Goal: Information Seeking & Learning: Learn about a topic

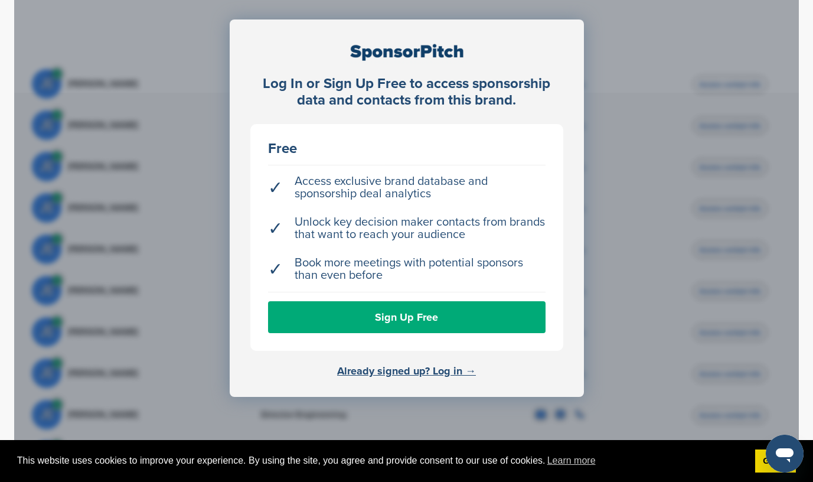
scroll to position [330, 0]
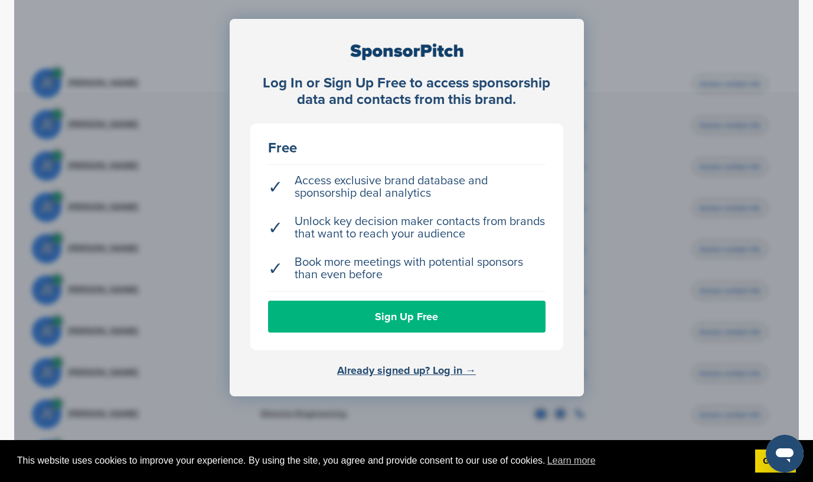
click at [306, 320] on link "Sign Up Free" at bounding box center [406, 316] width 277 height 32
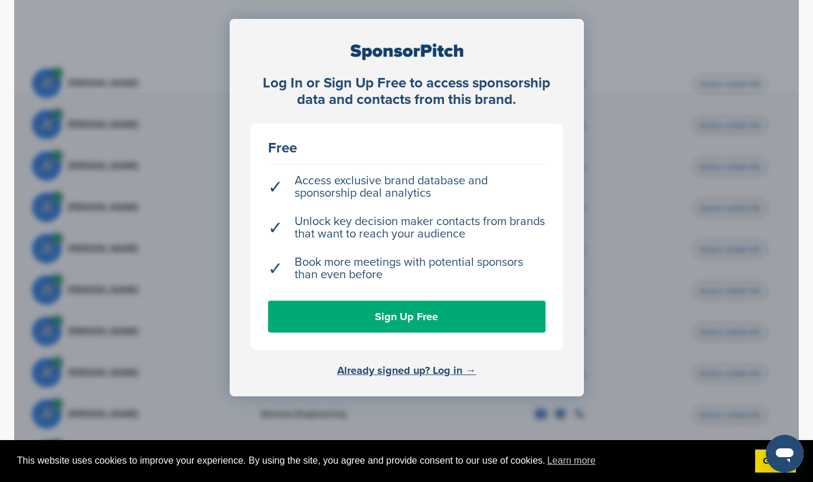
click at [163, 194] on div "Log In or Sign Up Free to access sponsorship data and contacts from this brand.…" at bounding box center [406, 248] width 784 height 531
click at [162, 192] on div "Log In or Sign Up Free to access sponsorship data and contacts from this brand.…" at bounding box center [406, 248] width 784 height 531
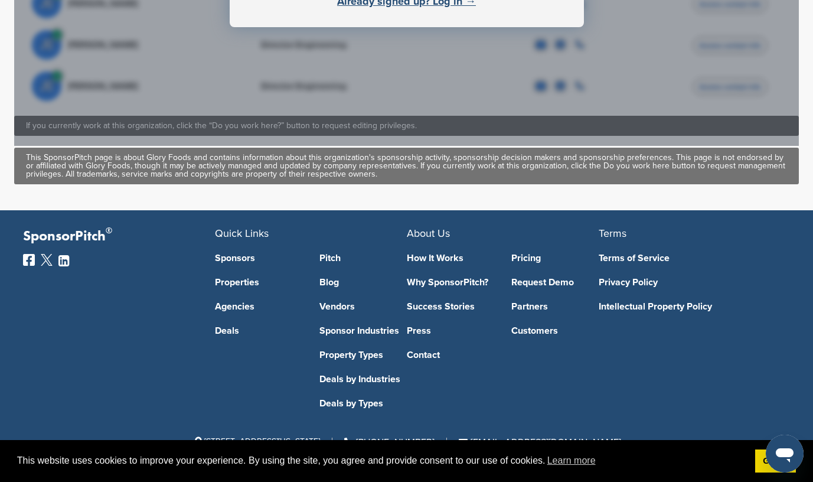
scroll to position [704, 0]
click at [242, 254] on link "Sponsors" at bounding box center [258, 257] width 87 height 9
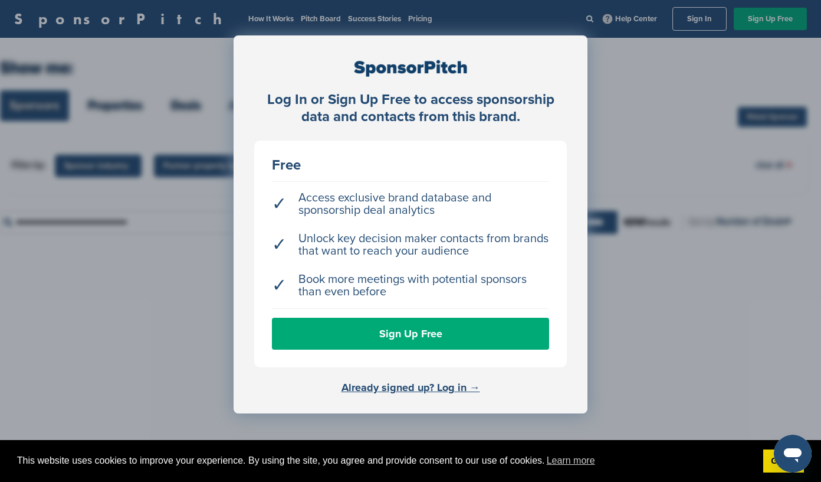
click at [658, 81] on div "Log In or Sign Up Free to access sponsorship data and contacts from this brand.…" at bounding box center [410, 270] width 821 height 541
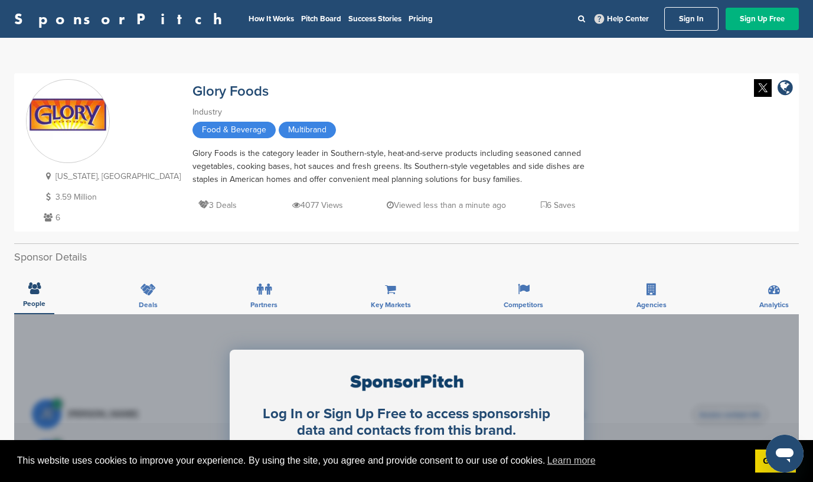
click at [744, 15] on link "Sign Up Free" at bounding box center [761, 19] width 73 height 22
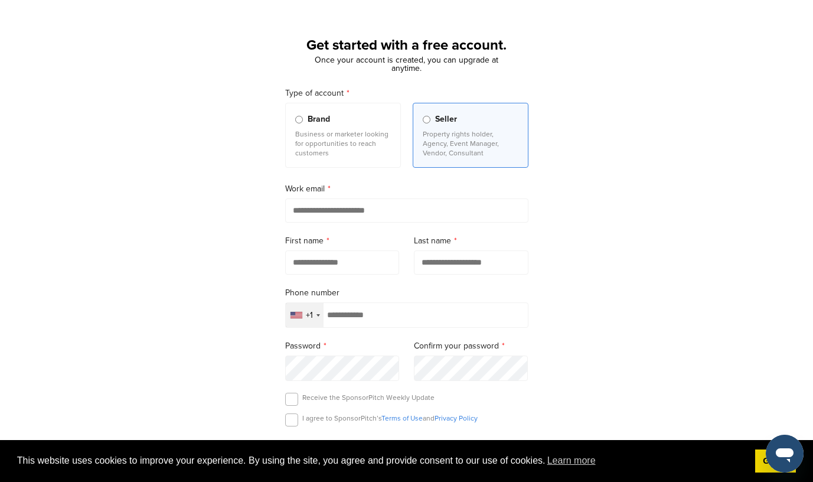
scroll to position [43, 0]
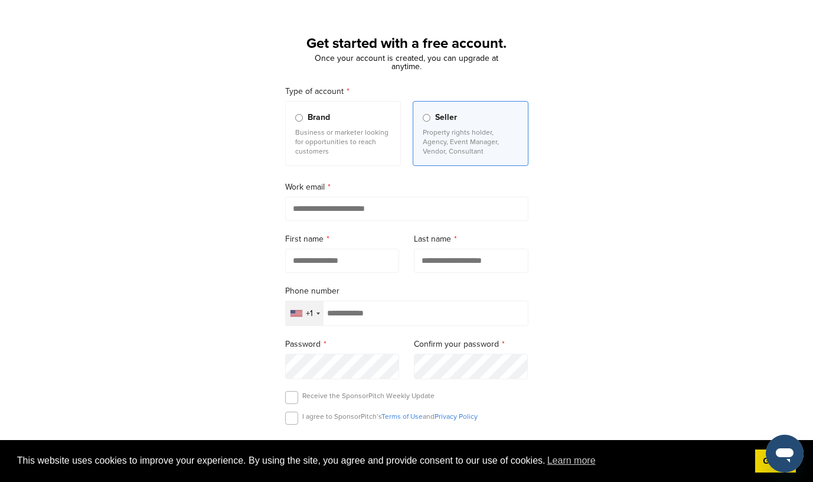
click at [436, 200] on input "email" at bounding box center [406, 209] width 243 height 24
type input "**********"
type input "*****"
type input "******"
type input "**********"
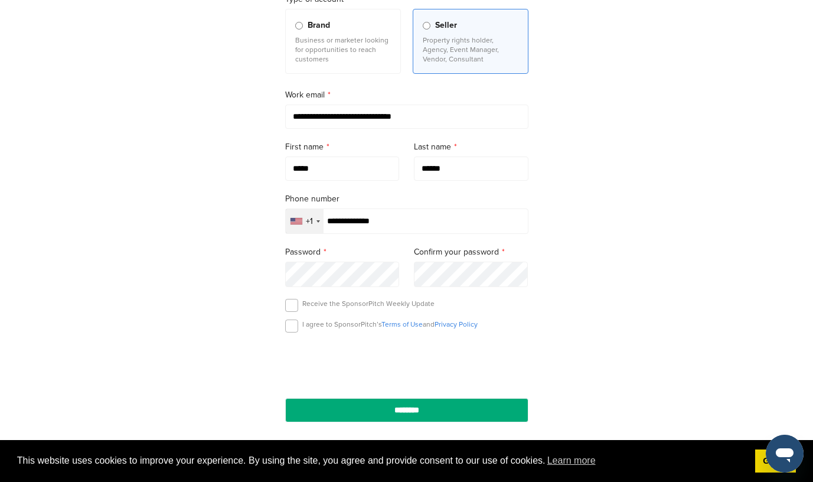
scroll to position [136, 0]
click at [293, 328] on label at bounding box center [291, 325] width 13 height 13
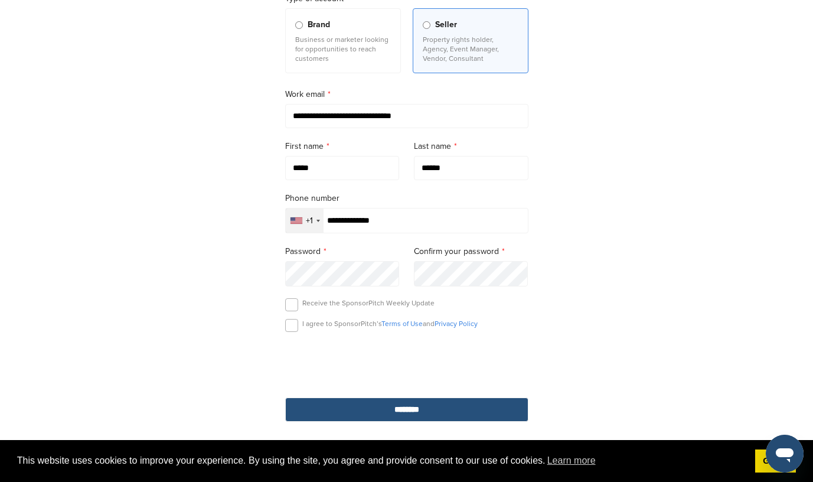
click at [376, 409] on input "********" at bounding box center [406, 409] width 243 height 24
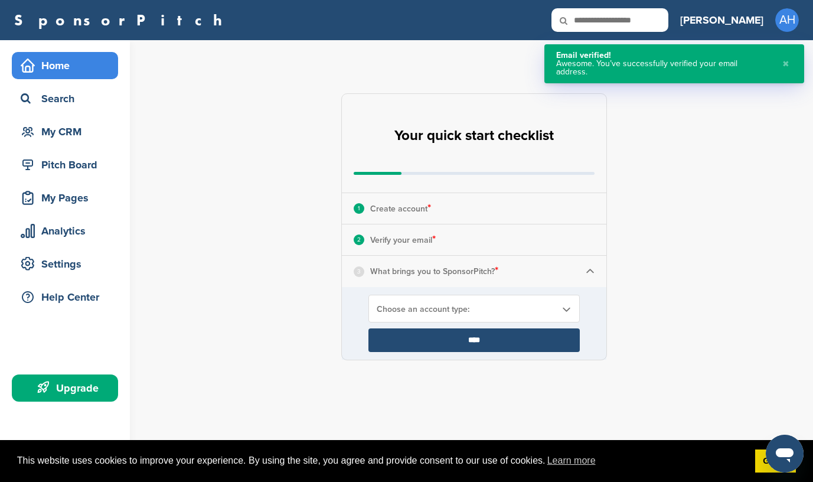
click at [592, 270] on img at bounding box center [589, 271] width 9 height 9
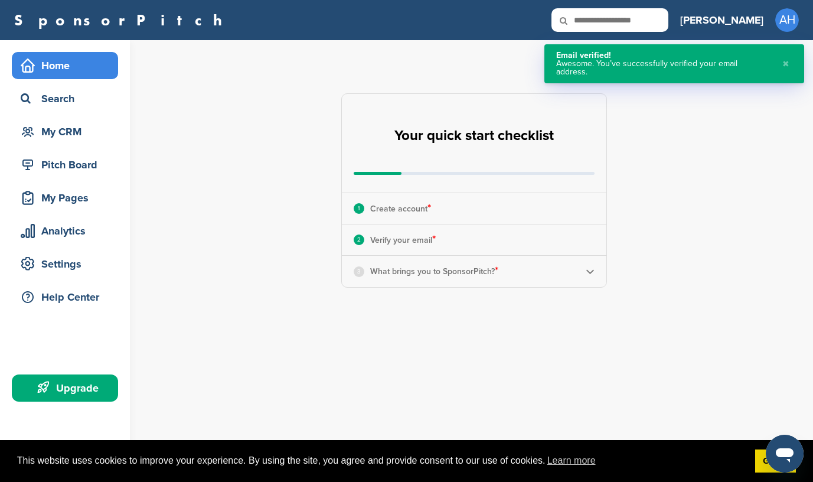
click at [592, 270] on img at bounding box center [589, 271] width 9 height 9
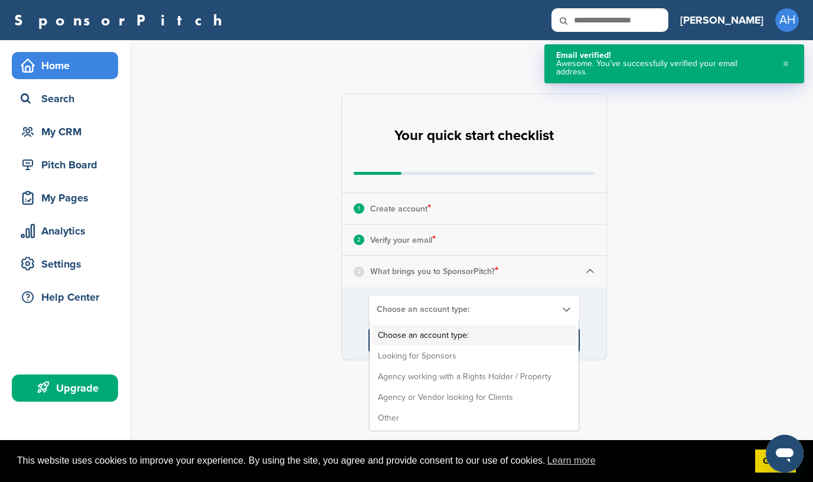
click at [561, 307] on b at bounding box center [566, 309] width 11 height 10
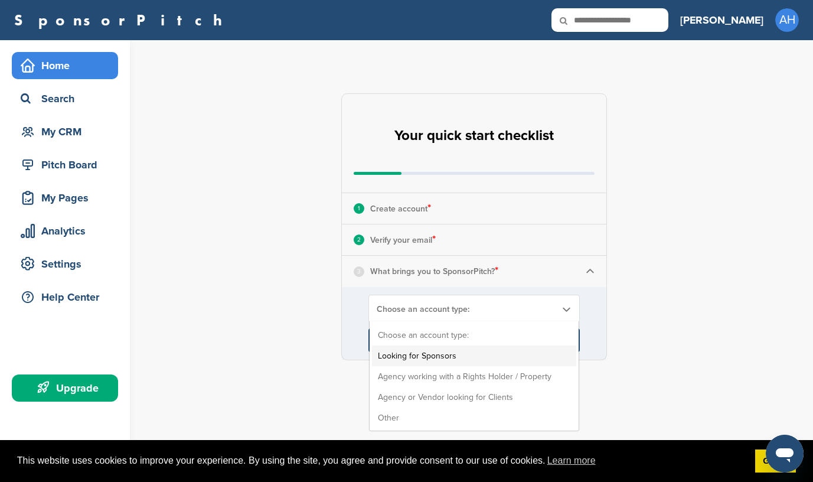
click at [504, 358] on li "Looking for Sponsors" at bounding box center [474, 355] width 204 height 21
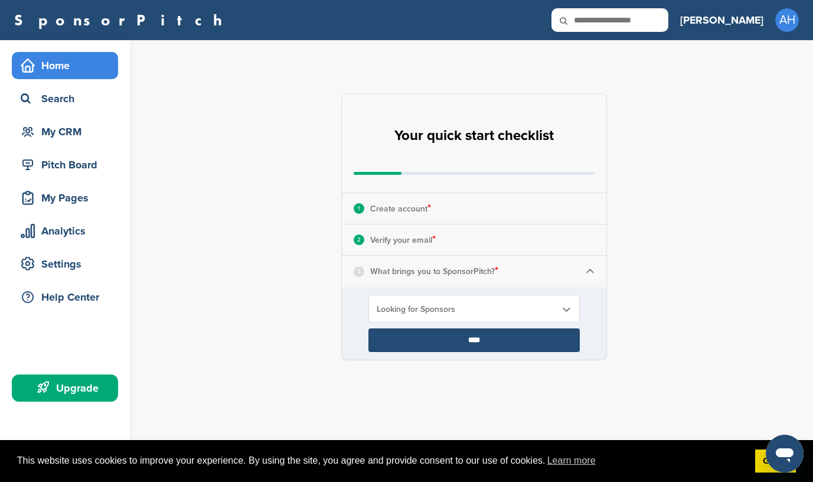
click at [561, 302] on div "Looking for Sponsors Choose an account type: Looking for Sponsors Agency workin…" at bounding box center [473, 308] width 211 height 28
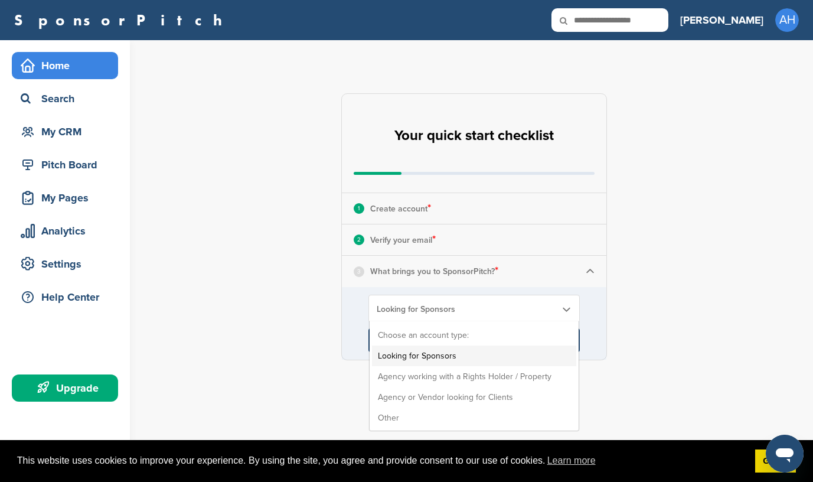
click at [562, 309] on b at bounding box center [566, 309] width 11 height 10
click at [299, 330] on div "**********" at bounding box center [481, 226] width 664 height 373
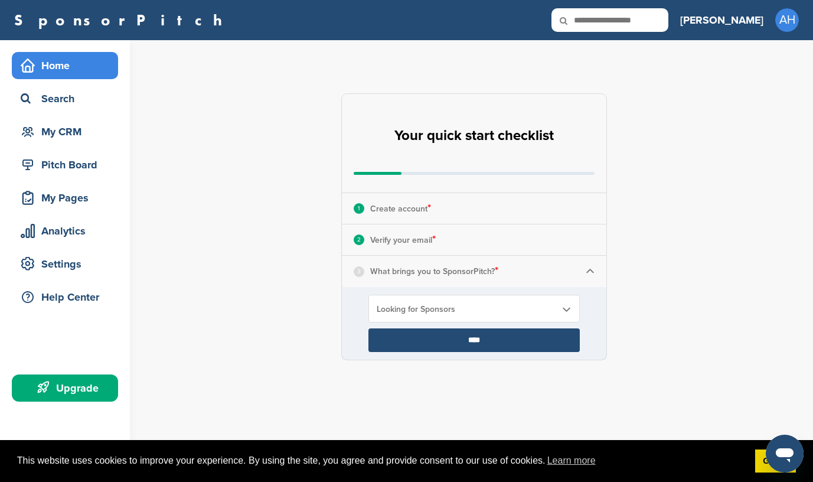
click at [425, 342] on input "****" at bounding box center [473, 340] width 211 height 24
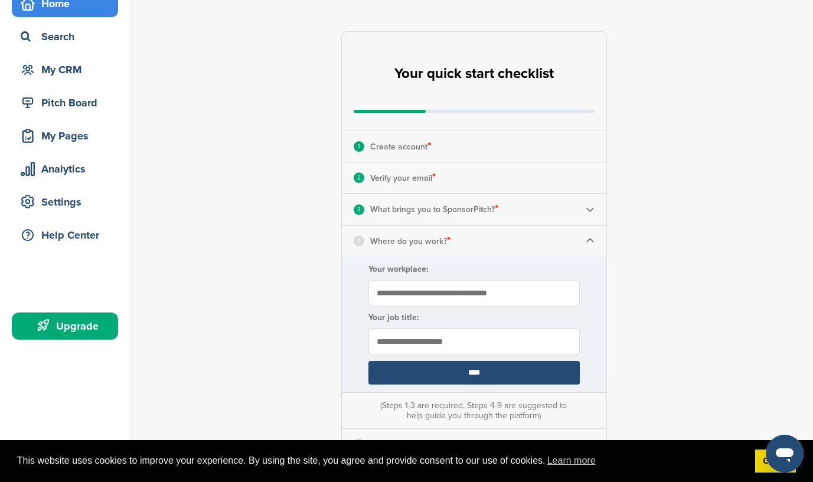
scroll to position [64, 0]
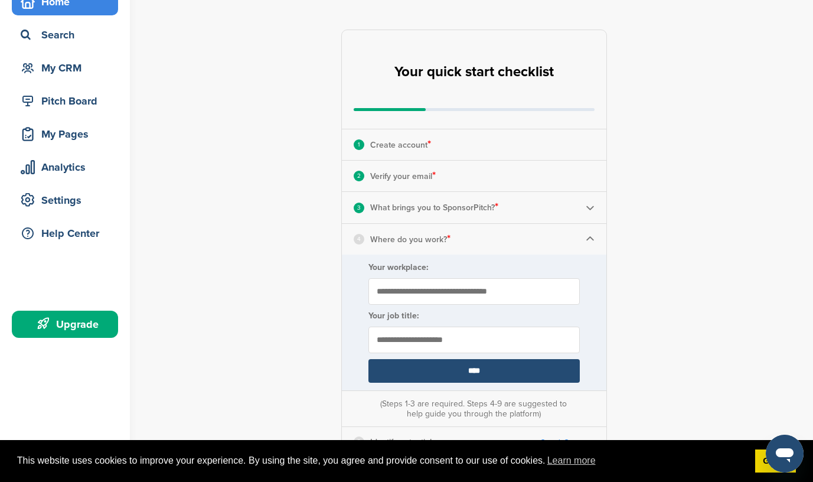
click at [435, 294] on input "Your workplace:" at bounding box center [473, 291] width 211 height 27
type input "**********"
click at [471, 345] on input "text" at bounding box center [473, 339] width 211 height 27
type input "***"
click at [483, 374] on input "****" at bounding box center [473, 371] width 211 height 24
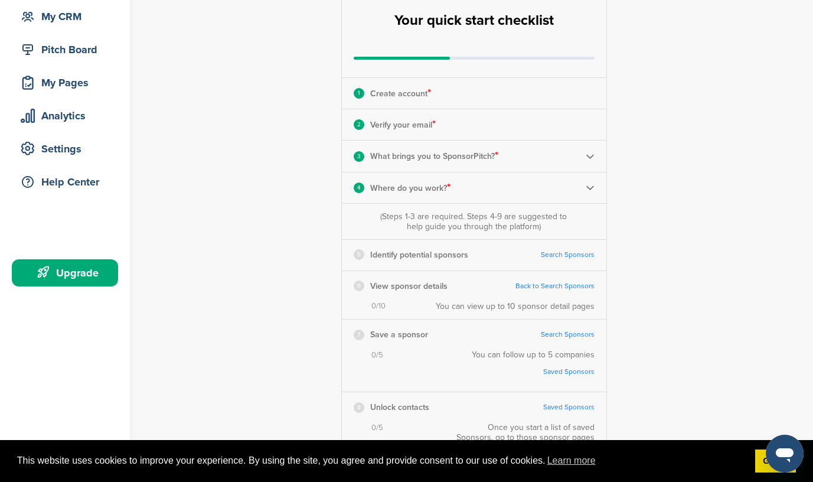
scroll to position [114, 0]
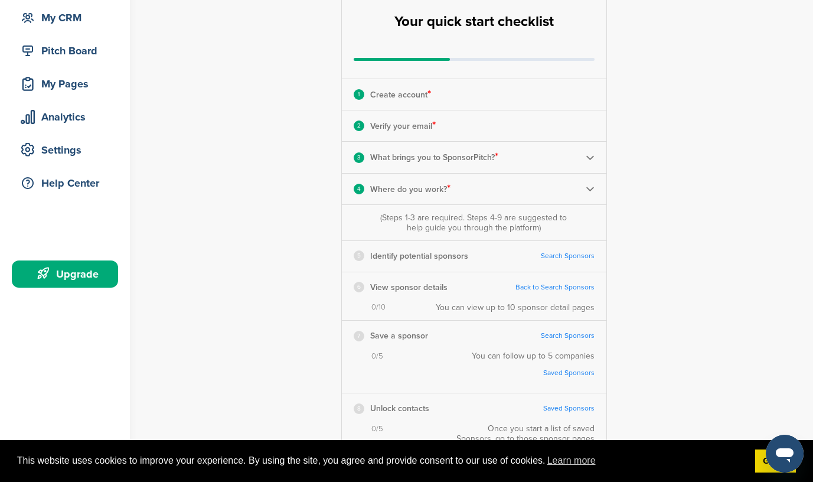
click at [590, 185] on img at bounding box center [589, 188] width 9 height 9
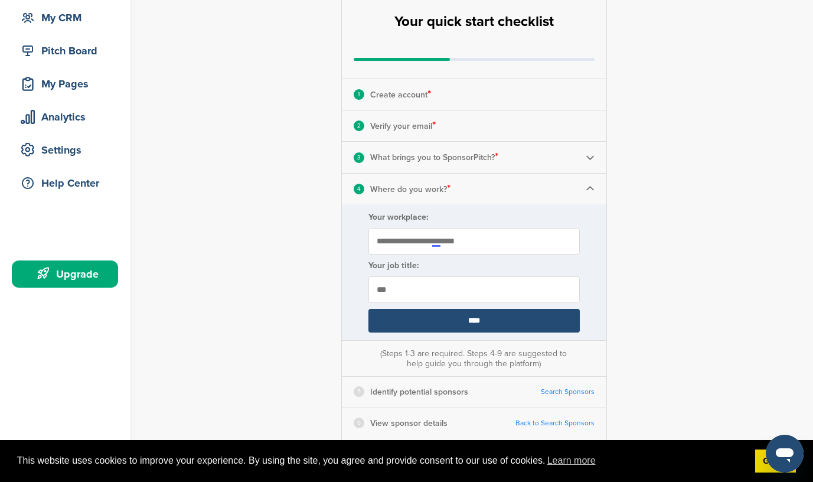
click at [590, 185] on img at bounding box center [589, 188] width 9 height 9
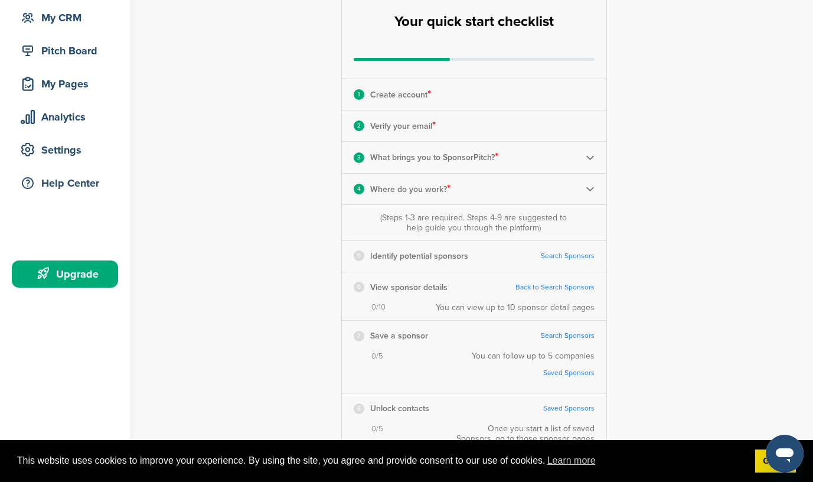
click at [564, 256] on link "Search Sponsors" at bounding box center [568, 255] width 54 height 9
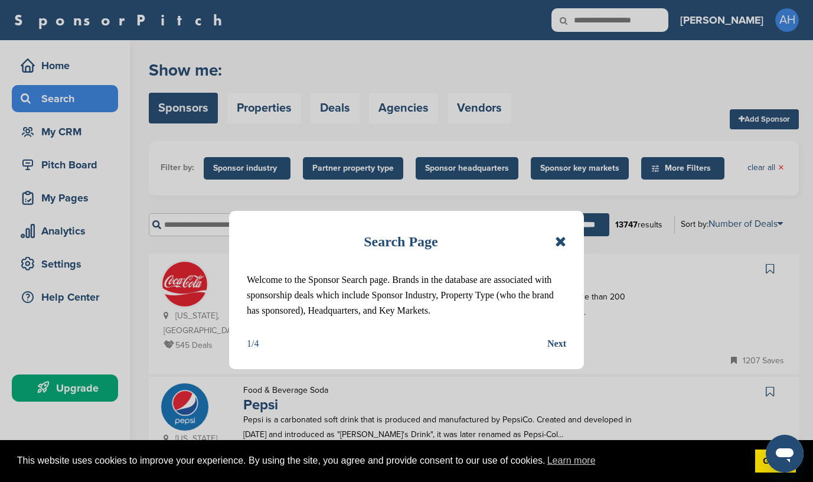
click at [560, 351] on div "Next" at bounding box center [556, 343] width 19 height 15
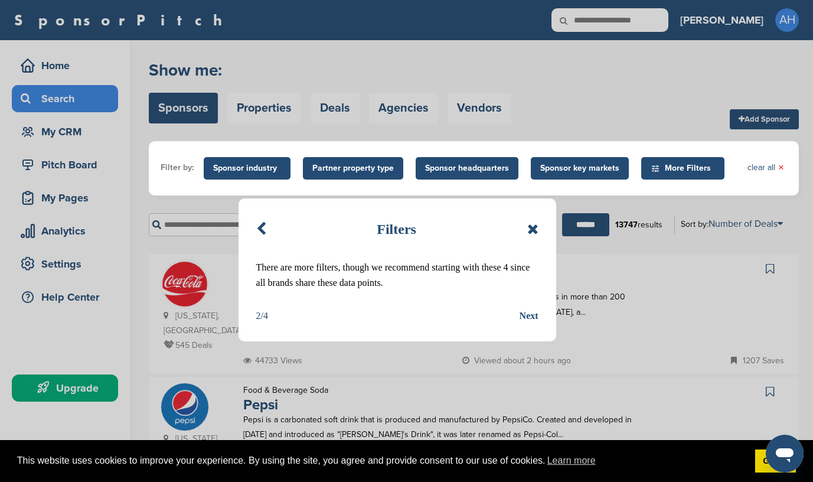
click at [531, 315] on div "Next" at bounding box center [528, 315] width 19 height 15
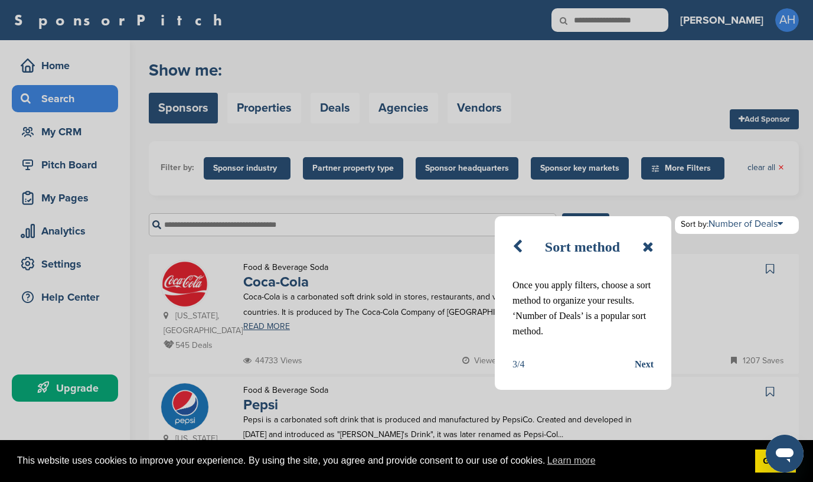
click at [644, 362] on div "Next" at bounding box center [643, 363] width 19 height 15
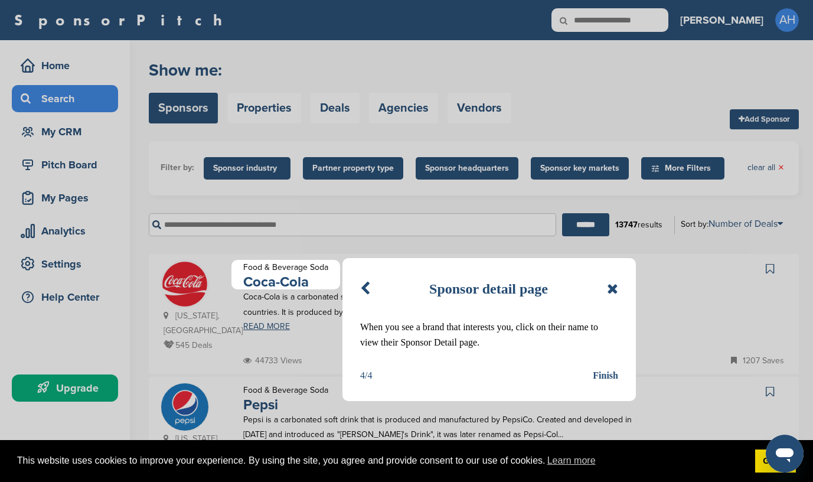
click at [602, 375] on div "Finish" at bounding box center [604, 375] width 25 height 15
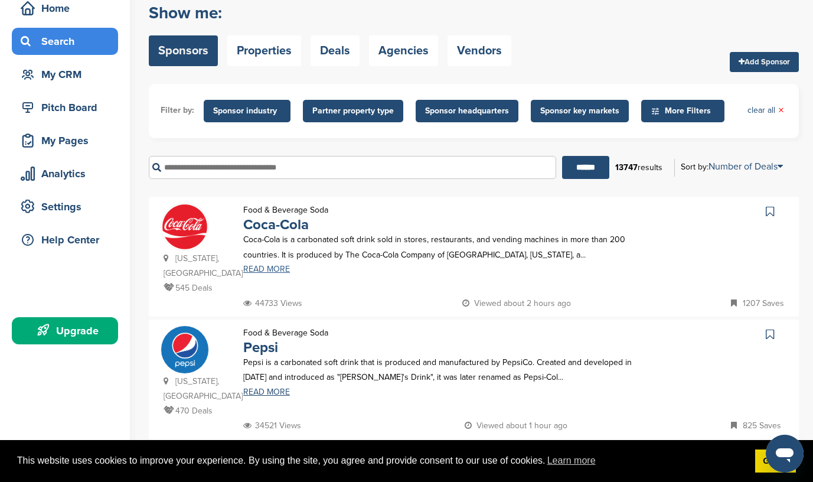
scroll to position [54, 0]
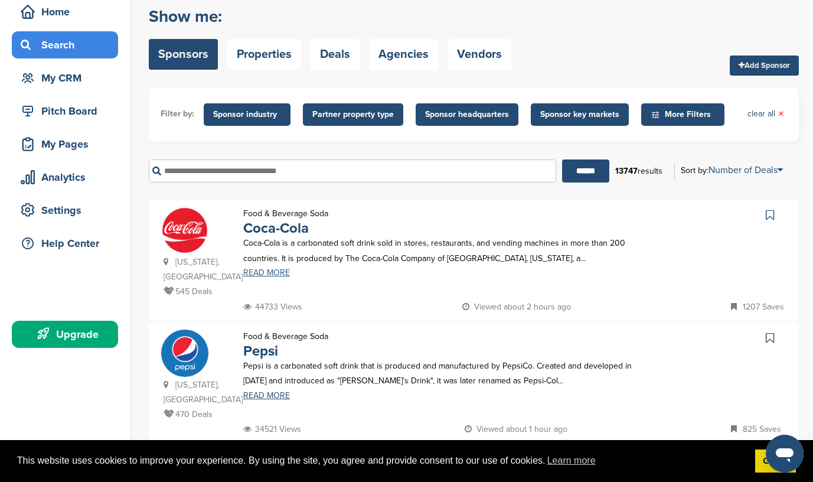
click at [276, 272] on link "READ MORE" at bounding box center [439, 273] width 393 height 8
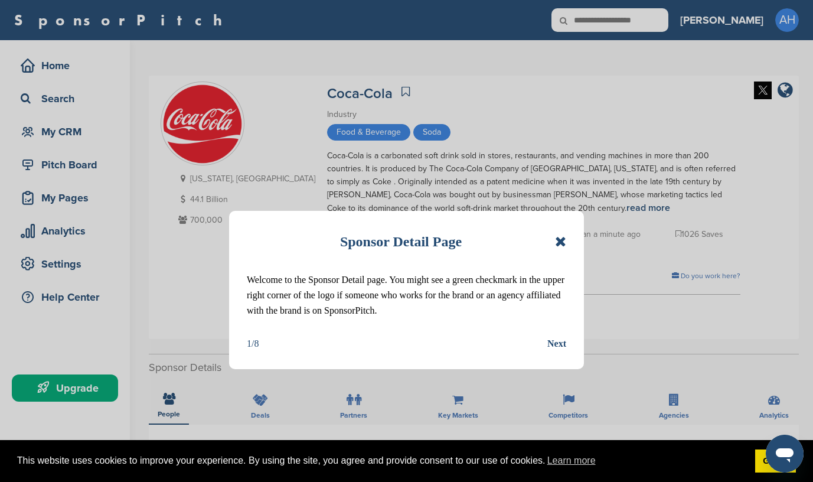
click at [555, 344] on div "Next" at bounding box center [556, 343] width 19 height 15
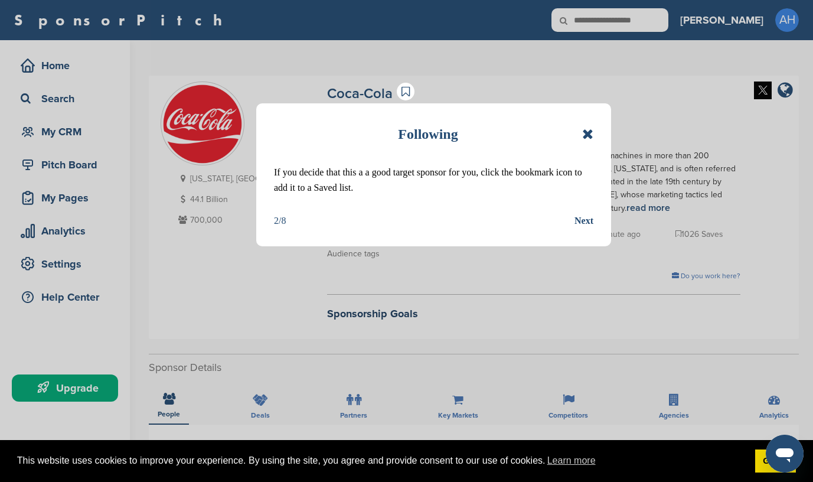
click at [578, 219] on div "Next" at bounding box center [583, 220] width 19 height 15
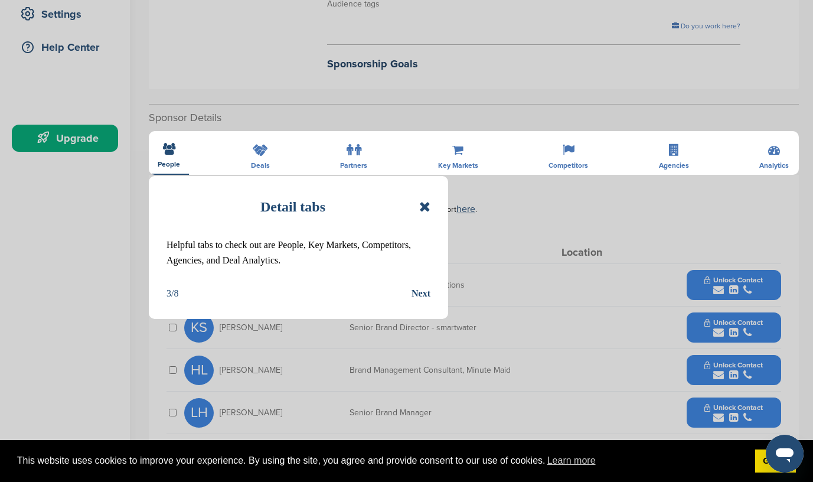
scroll to position [252, 0]
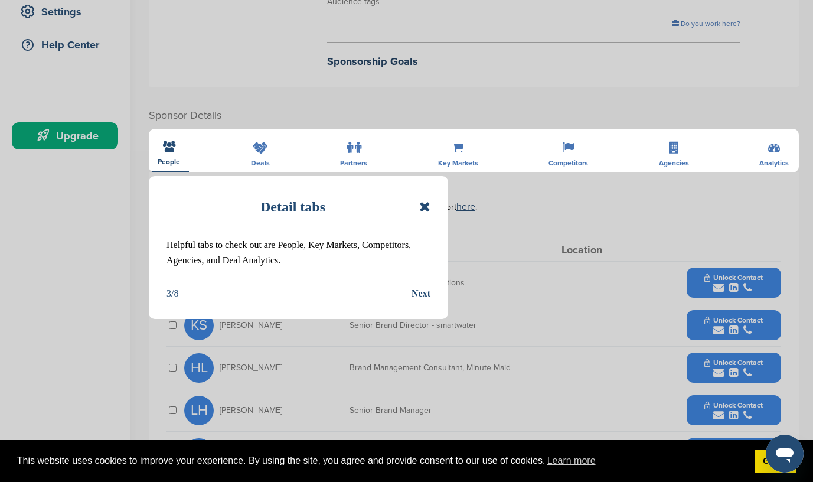
click at [420, 294] on div "Next" at bounding box center [420, 293] width 19 height 15
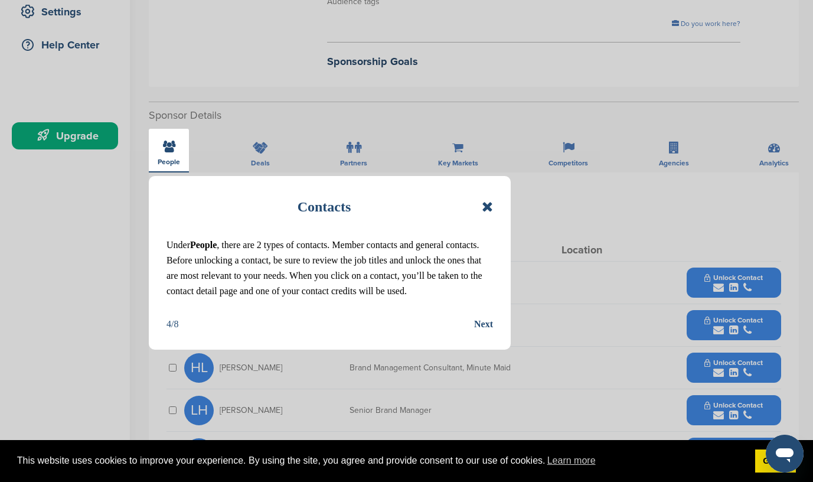
click at [487, 332] on div "Next" at bounding box center [483, 323] width 19 height 15
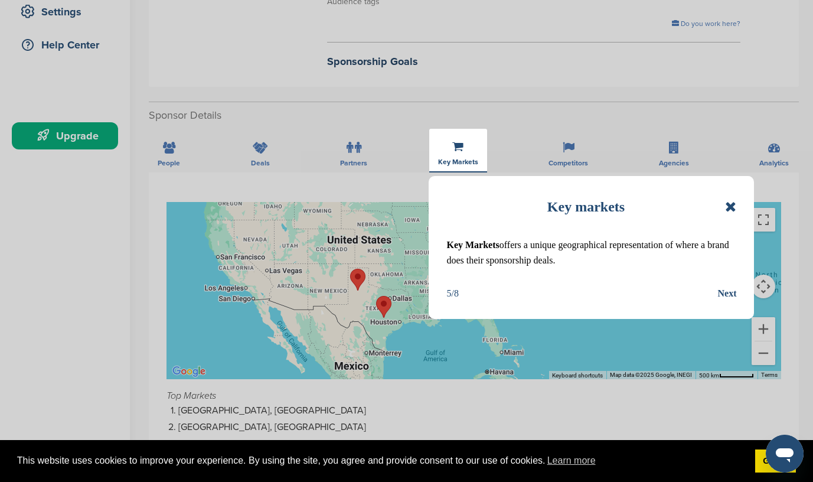
click at [722, 292] on div "Next" at bounding box center [726, 293] width 19 height 15
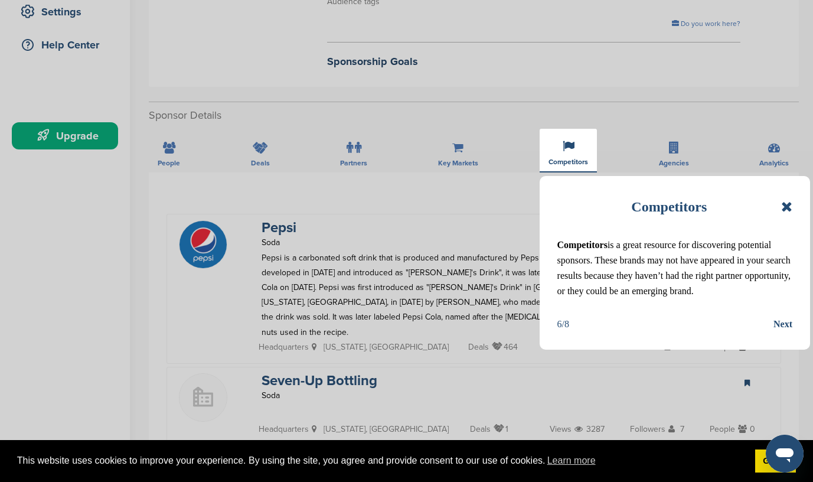
click at [776, 332] on div "Next" at bounding box center [782, 323] width 19 height 15
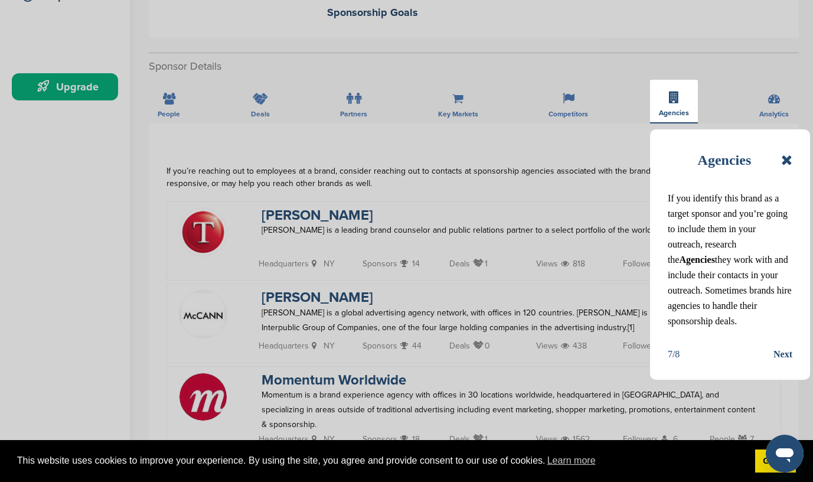
scroll to position [313, 0]
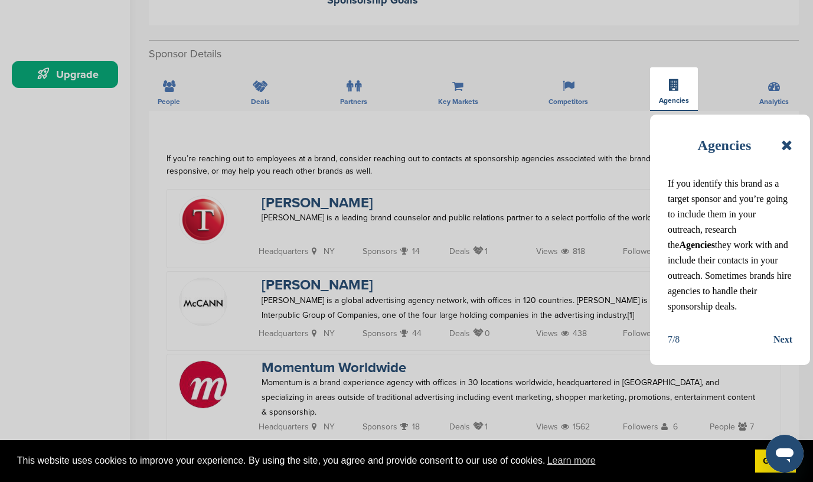
click at [782, 347] on div "Next" at bounding box center [782, 339] width 19 height 15
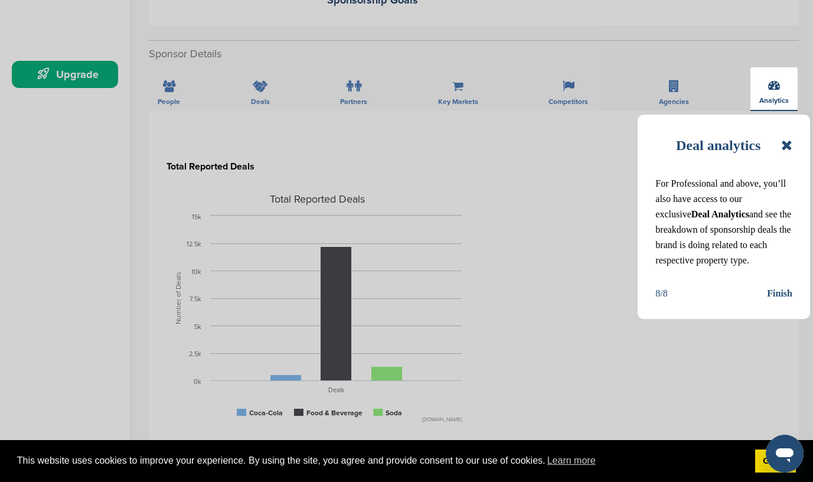
click at [776, 301] on div "Finish" at bounding box center [779, 293] width 25 height 15
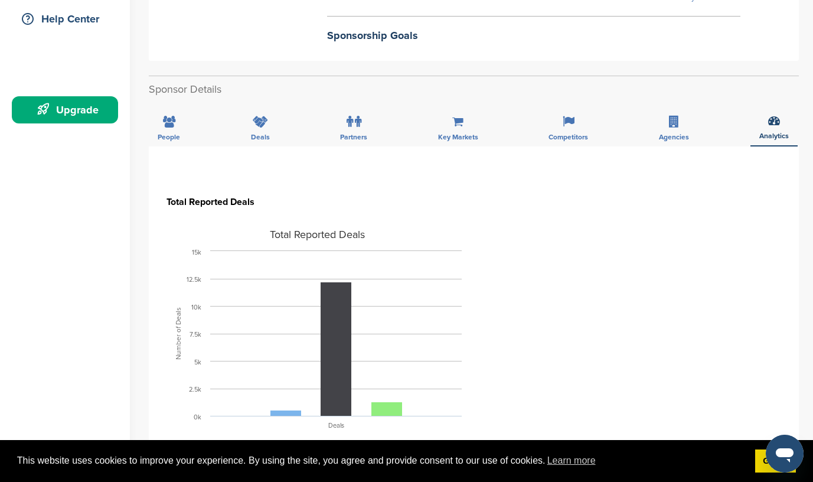
scroll to position [283, 0]
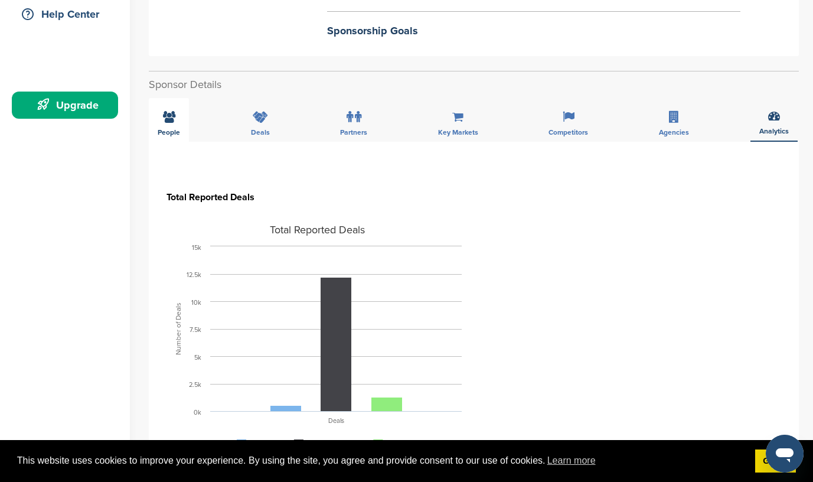
click at [171, 122] on icon at bounding box center [169, 117] width 12 height 12
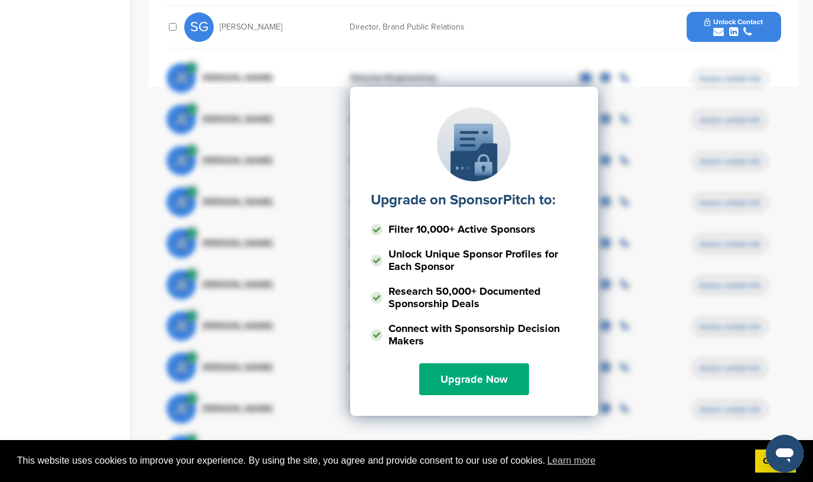
scroll to position [682, 0]
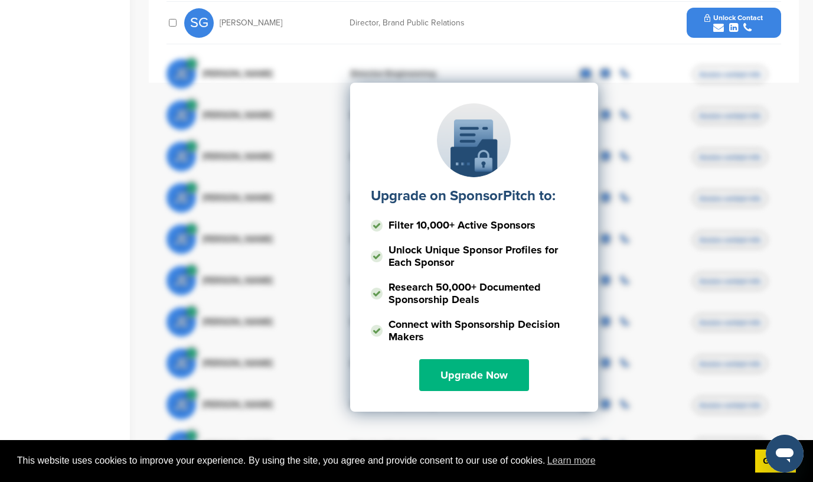
click at [464, 372] on link "Upgrade Now" at bounding box center [474, 375] width 110 height 32
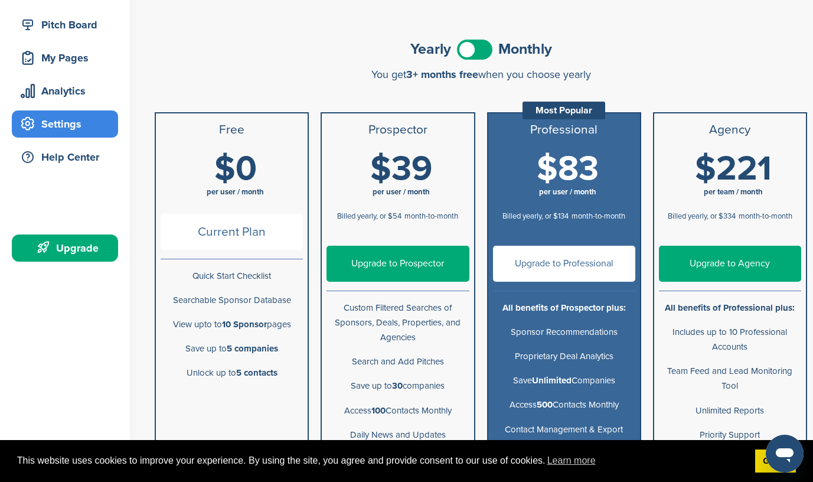
scroll to position [145, 0]
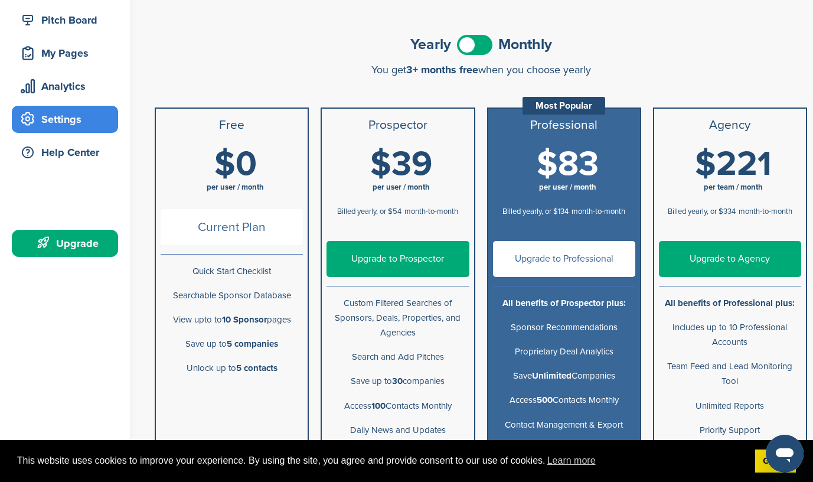
click at [472, 47] on span at bounding box center [474, 45] width 35 height 20
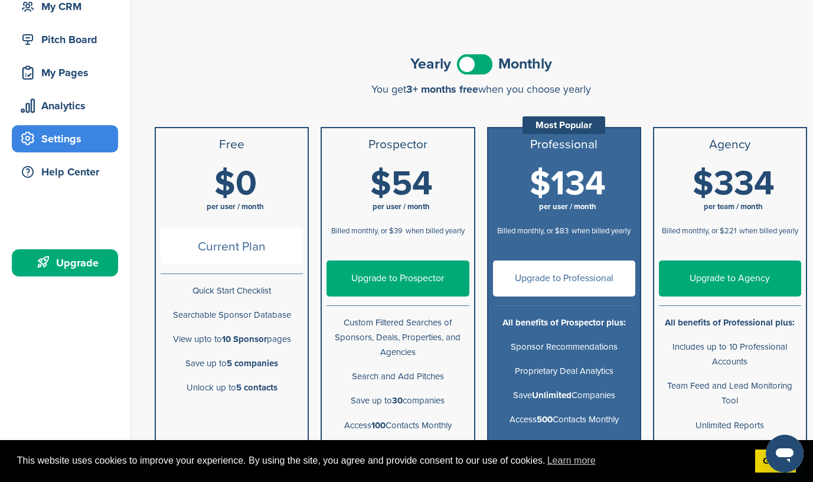
scroll to position [0, 0]
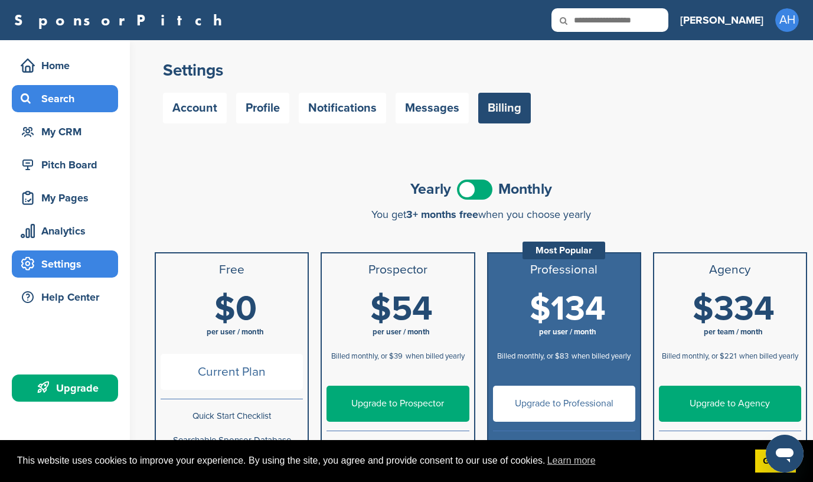
click at [61, 100] on div "Search" at bounding box center [68, 98] width 100 height 21
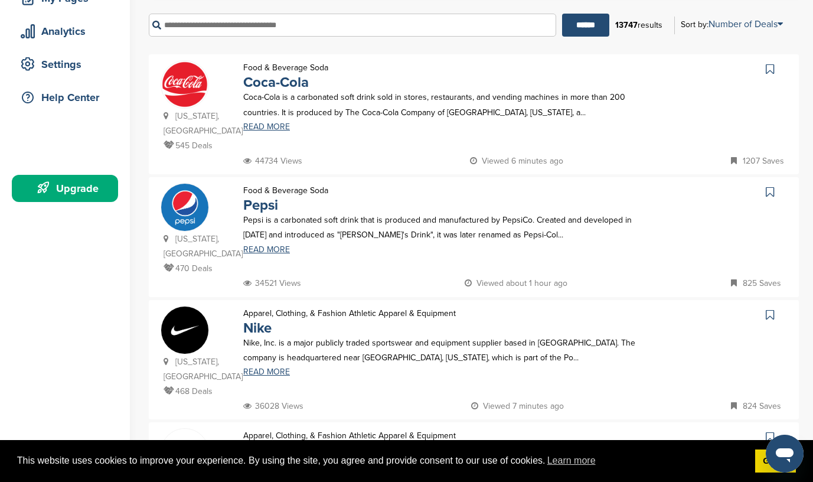
scroll to position [111, 0]
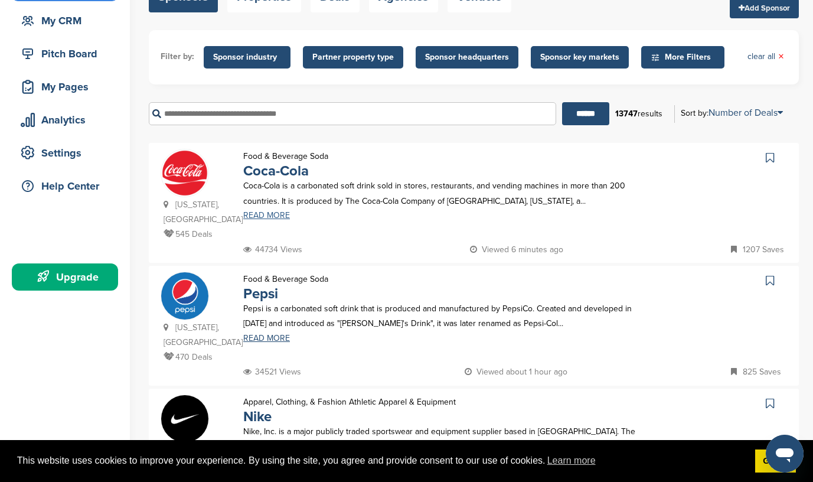
click at [267, 217] on link "READ MORE" at bounding box center [439, 215] width 393 height 8
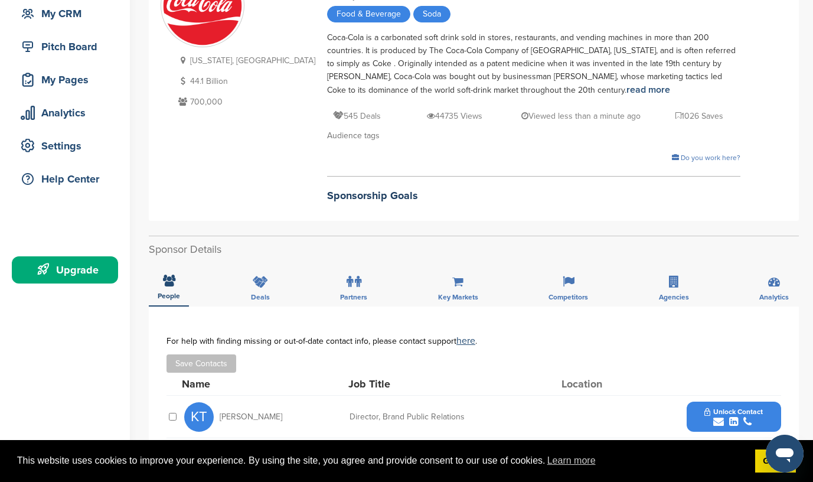
scroll to position [138, 0]
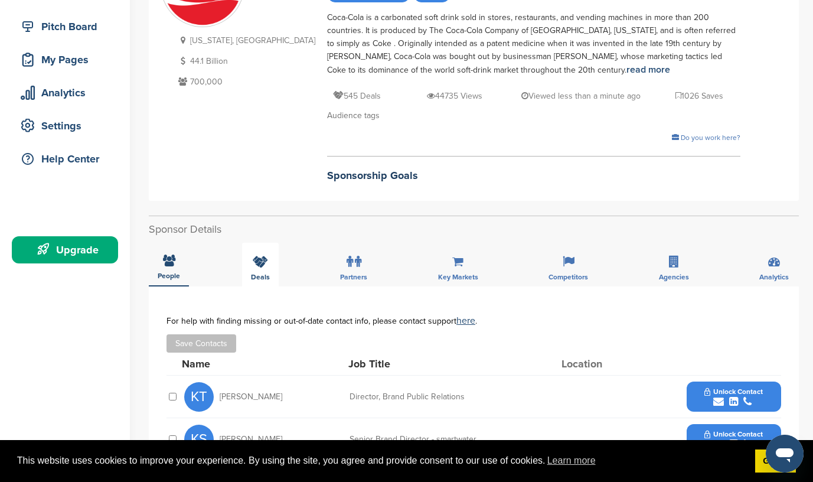
click at [260, 266] on icon at bounding box center [260, 262] width 15 height 12
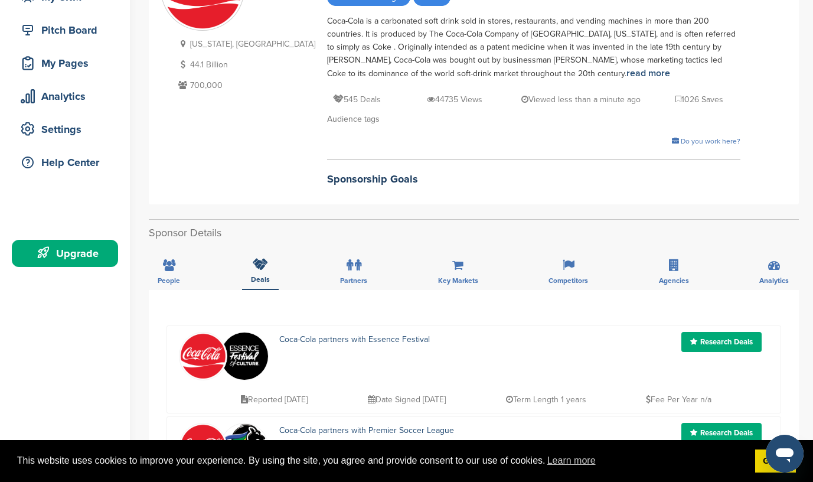
scroll to position [132, 0]
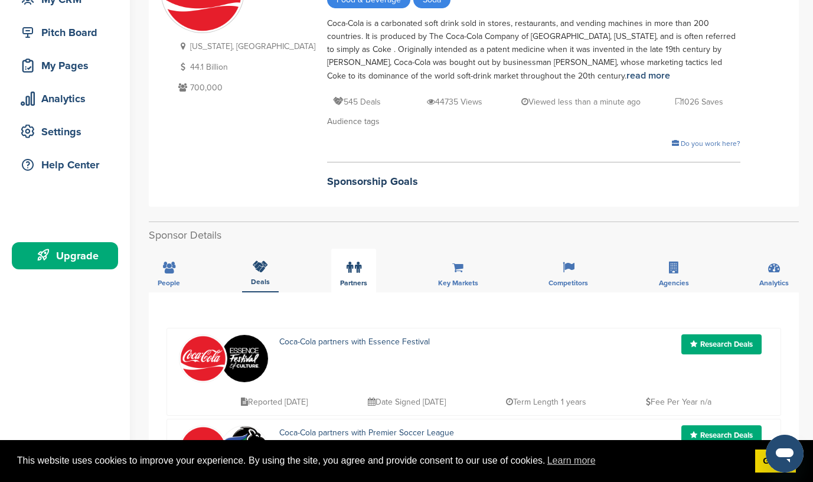
click at [356, 269] on icon at bounding box center [358, 267] width 6 height 12
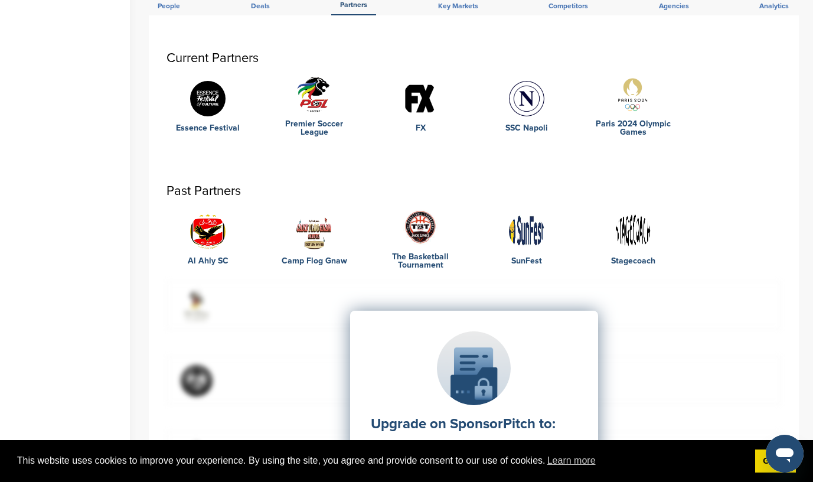
scroll to position [323, 0]
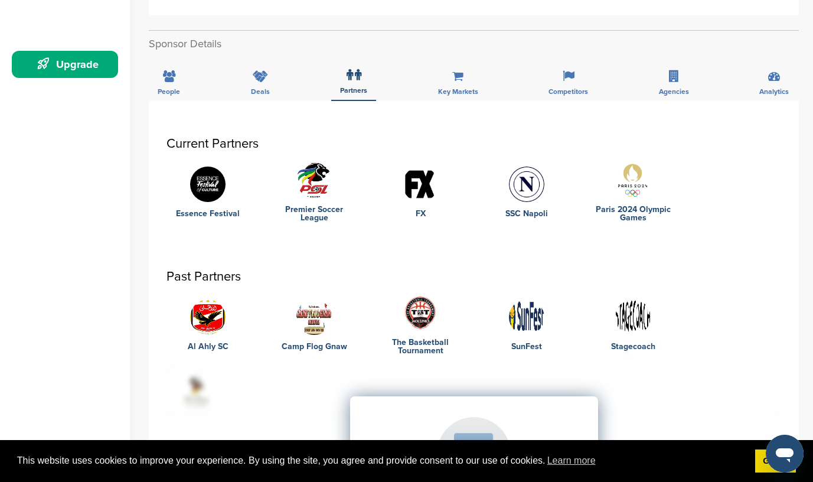
click at [520, 317] on img at bounding box center [526, 316] width 35 height 35
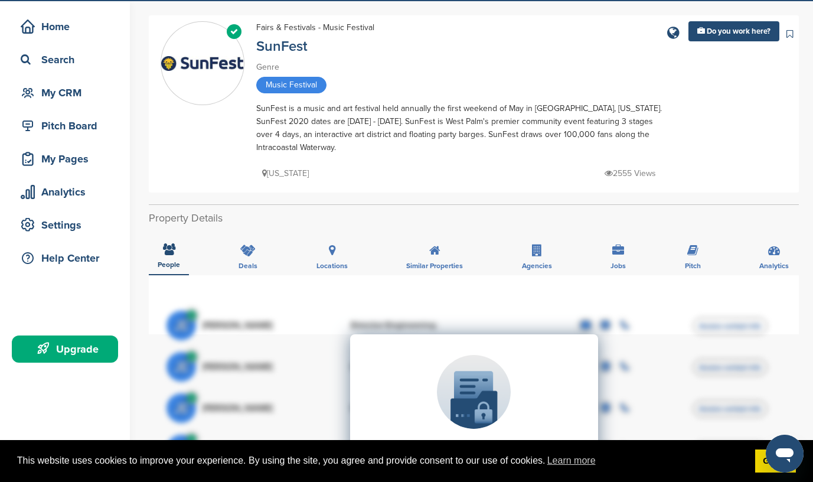
scroll to position [37, 0]
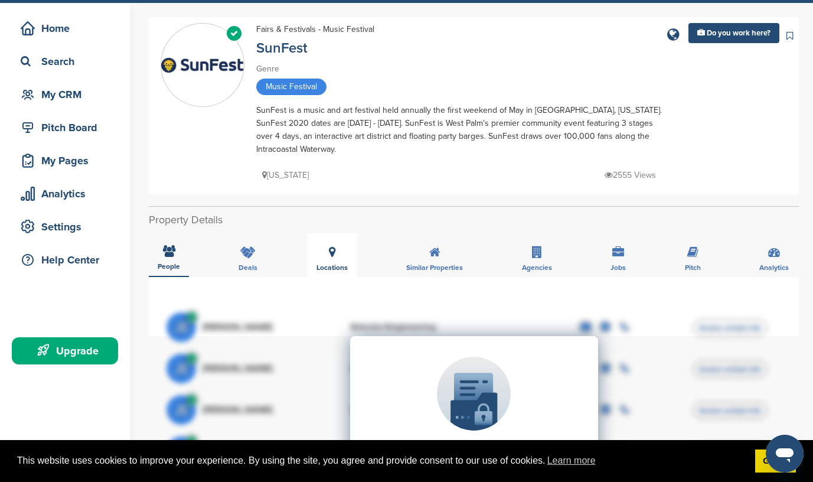
click at [329, 246] on icon at bounding box center [332, 252] width 6 height 12
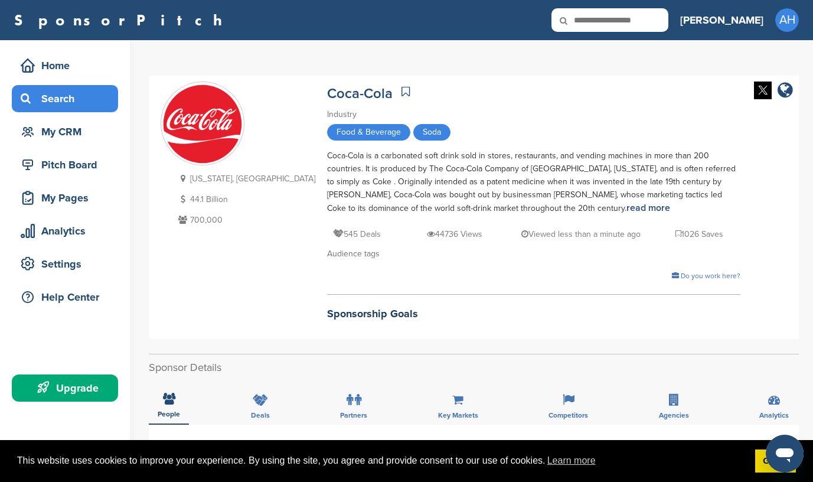
click at [82, 104] on div "Search" at bounding box center [68, 98] width 100 height 21
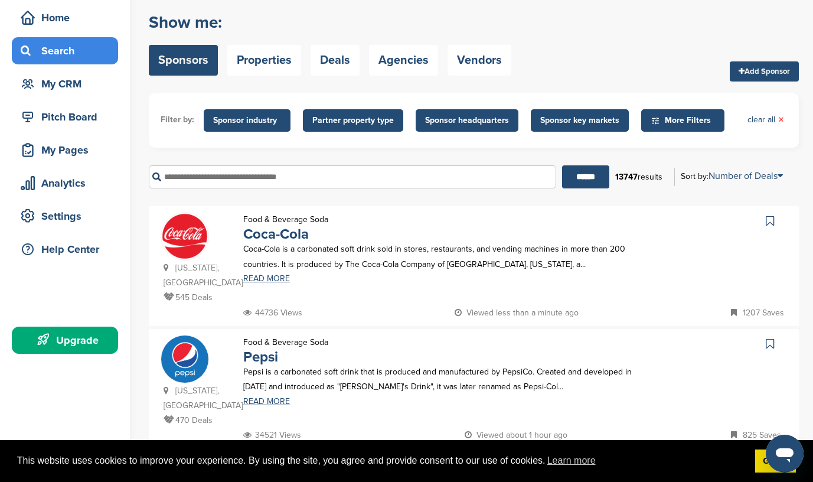
scroll to position [53, 0]
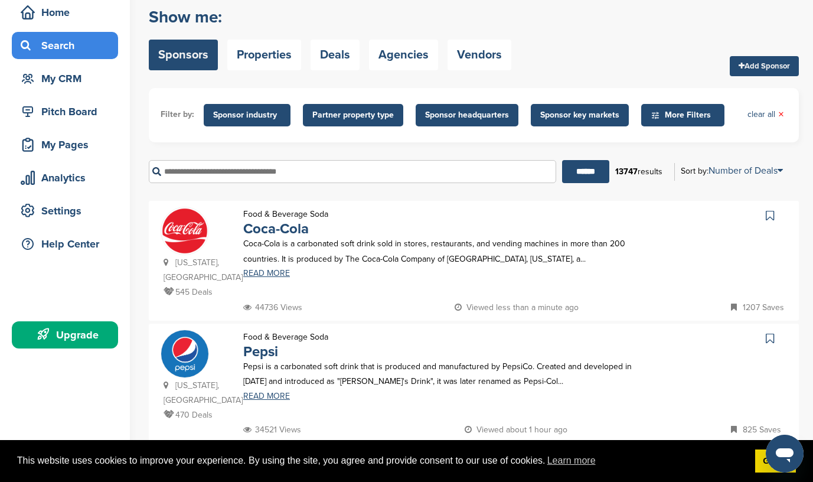
click at [178, 234] on img at bounding box center [184, 230] width 47 height 47
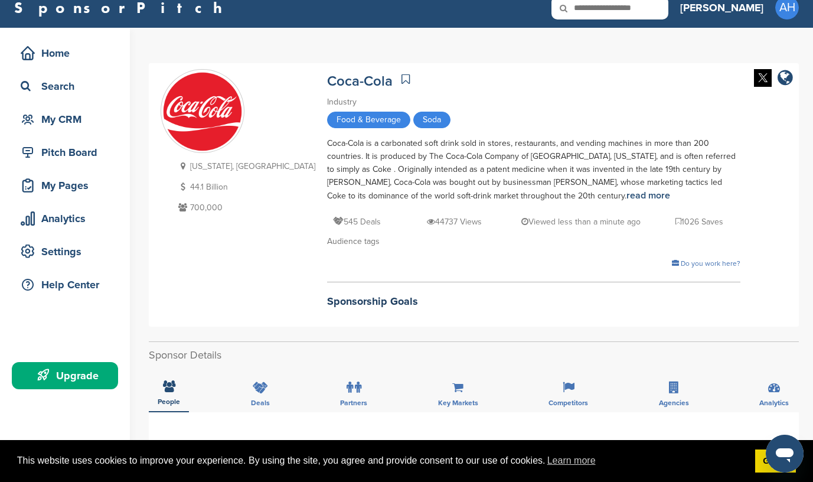
scroll to position [14, 0]
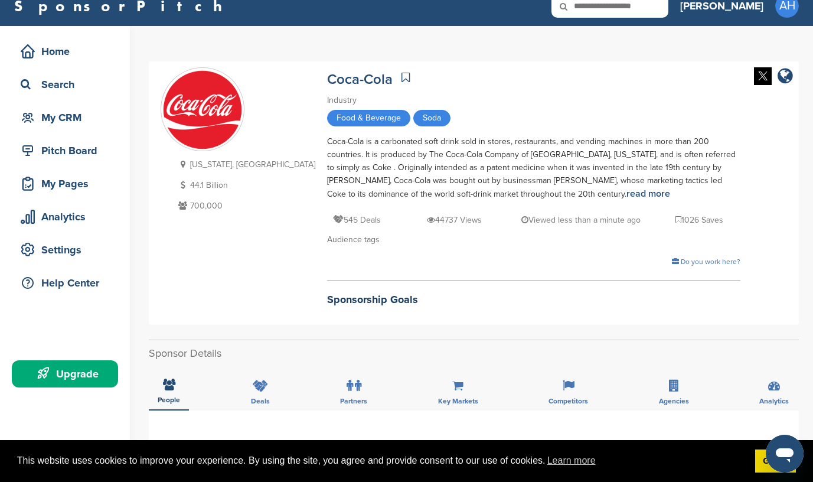
click at [401, 77] on icon at bounding box center [405, 77] width 8 height 12
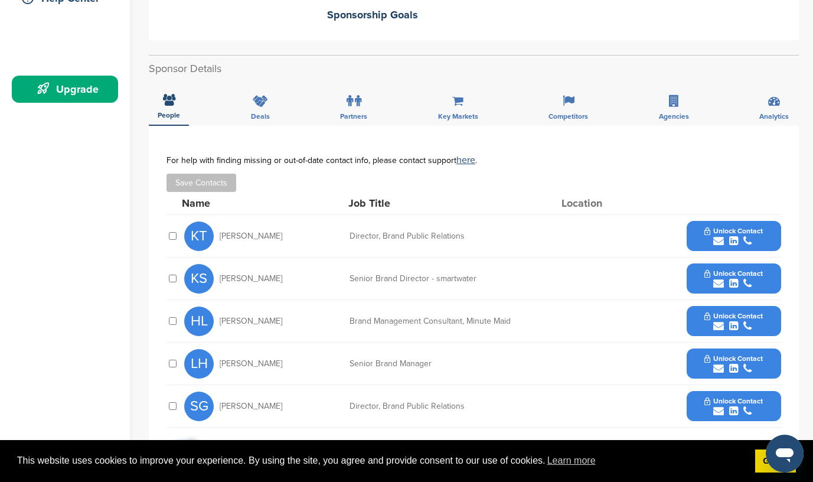
scroll to position [301, 0]
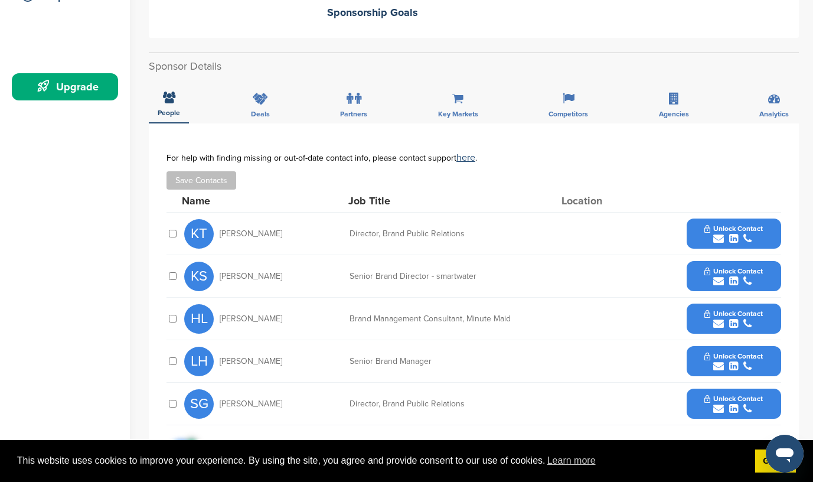
click at [739, 236] on div "submit" at bounding box center [733, 238] width 58 height 11
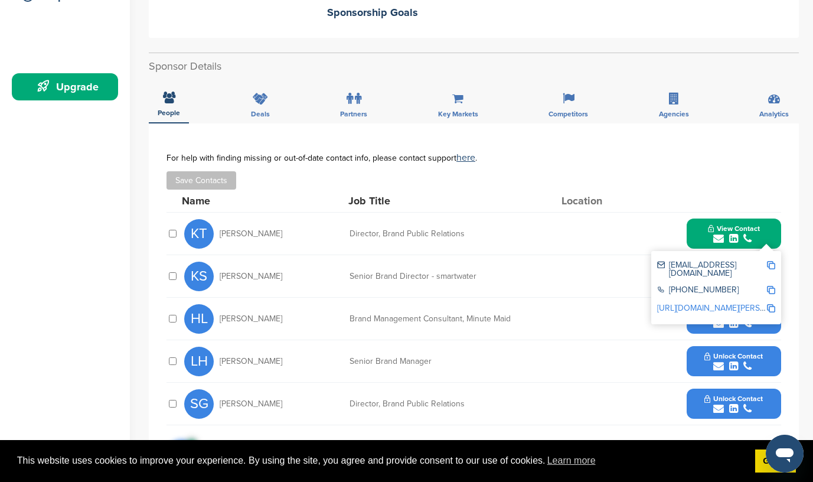
click at [772, 265] on img at bounding box center [771, 265] width 8 height 8
drag, startPoint x: 217, startPoint y: 231, endPoint x: 268, endPoint y: 234, distance: 51.4
click at [268, 234] on div "KT Krista Tietjen" at bounding box center [249, 234] width 130 height 30
copy span "Krista Tietjen"
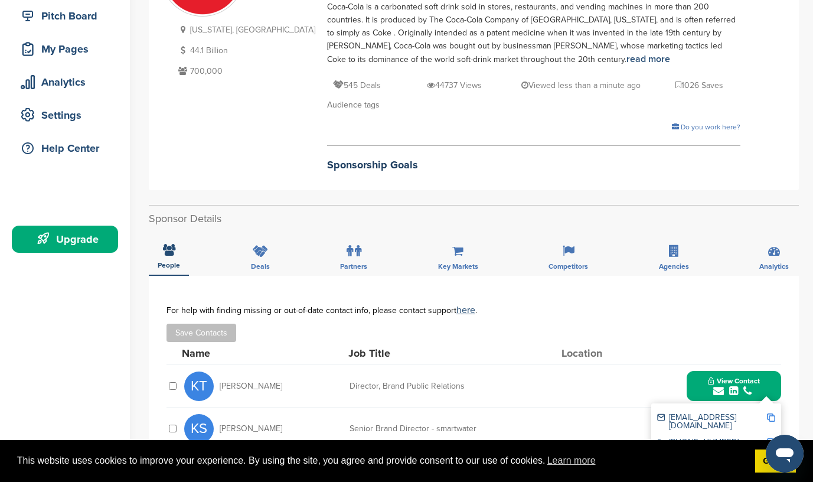
scroll to position [0, 0]
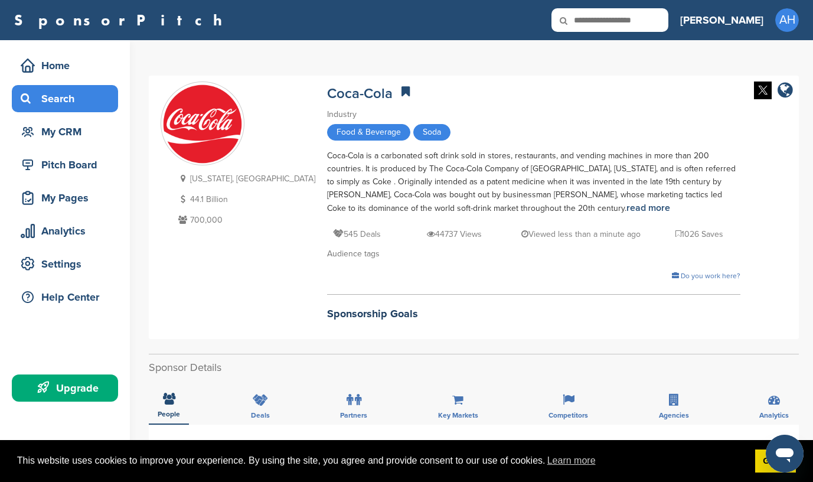
click at [65, 99] on div "Search" at bounding box center [68, 98] width 100 height 21
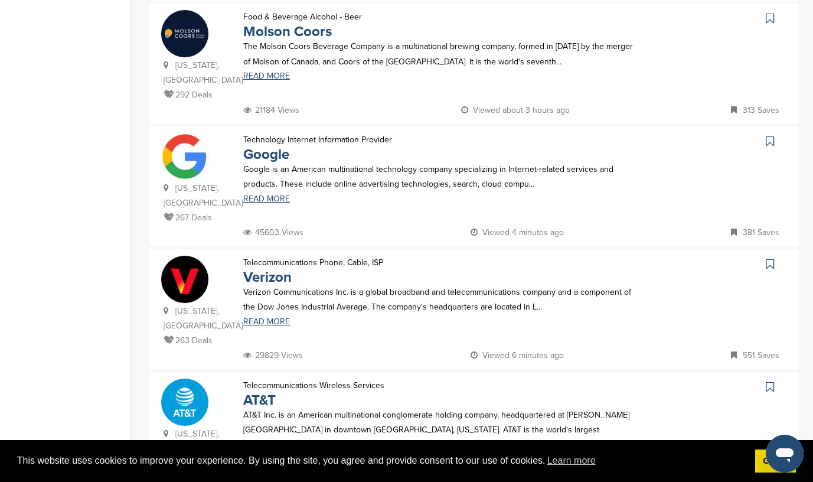
scroll to position [948, 0]
